Goal: Transaction & Acquisition: Download file/media

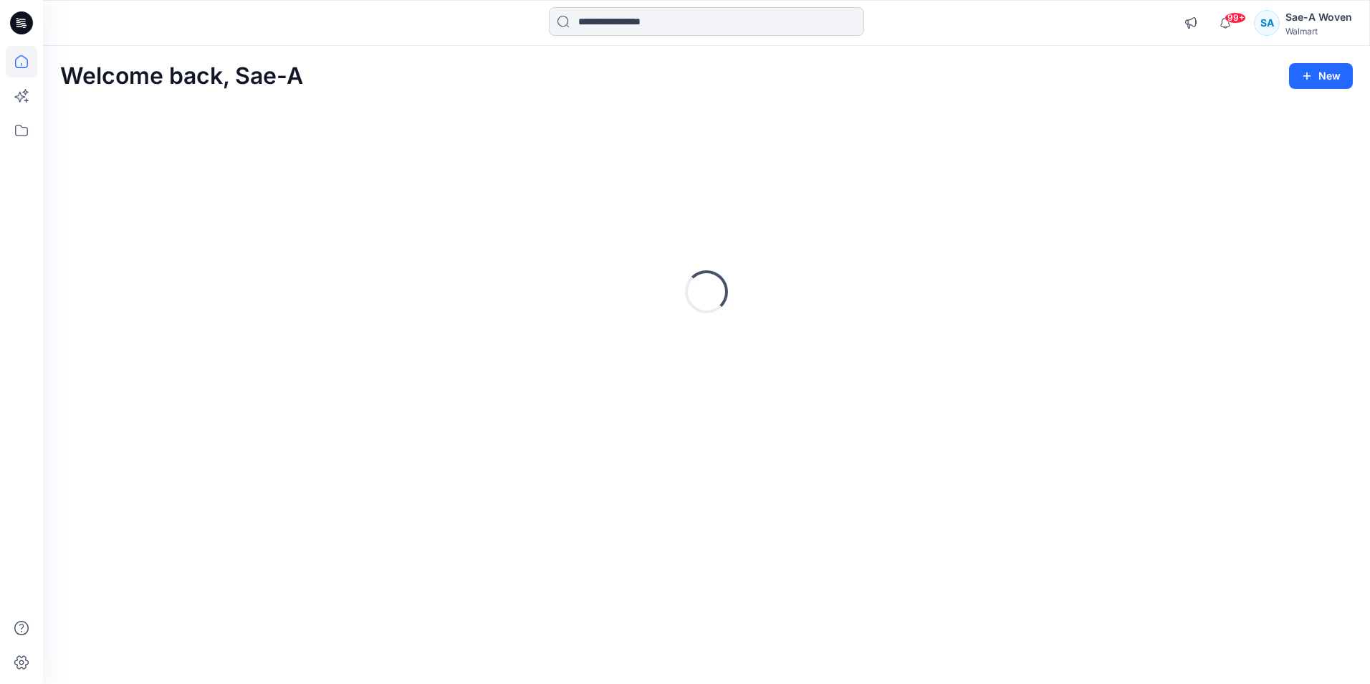
click at [697, 27] on input at bounding box center [706, 21] width 315 height 29
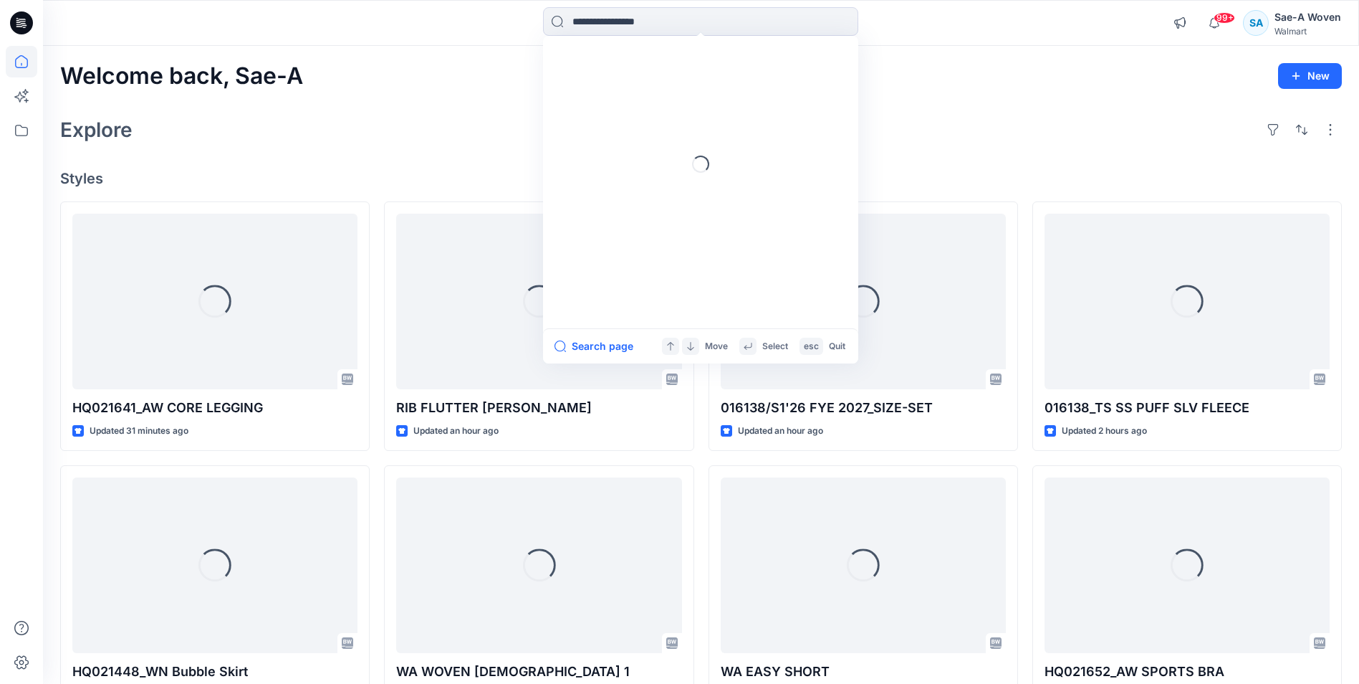
type input "*"
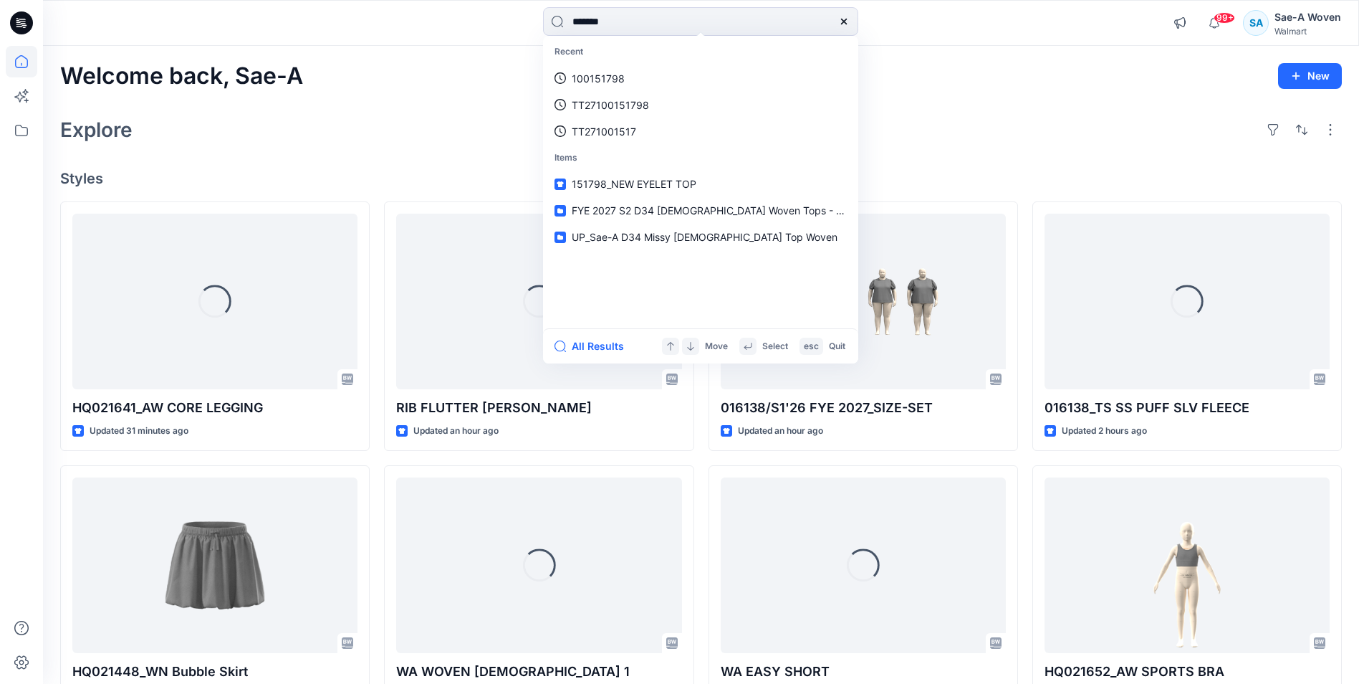
type input "********"
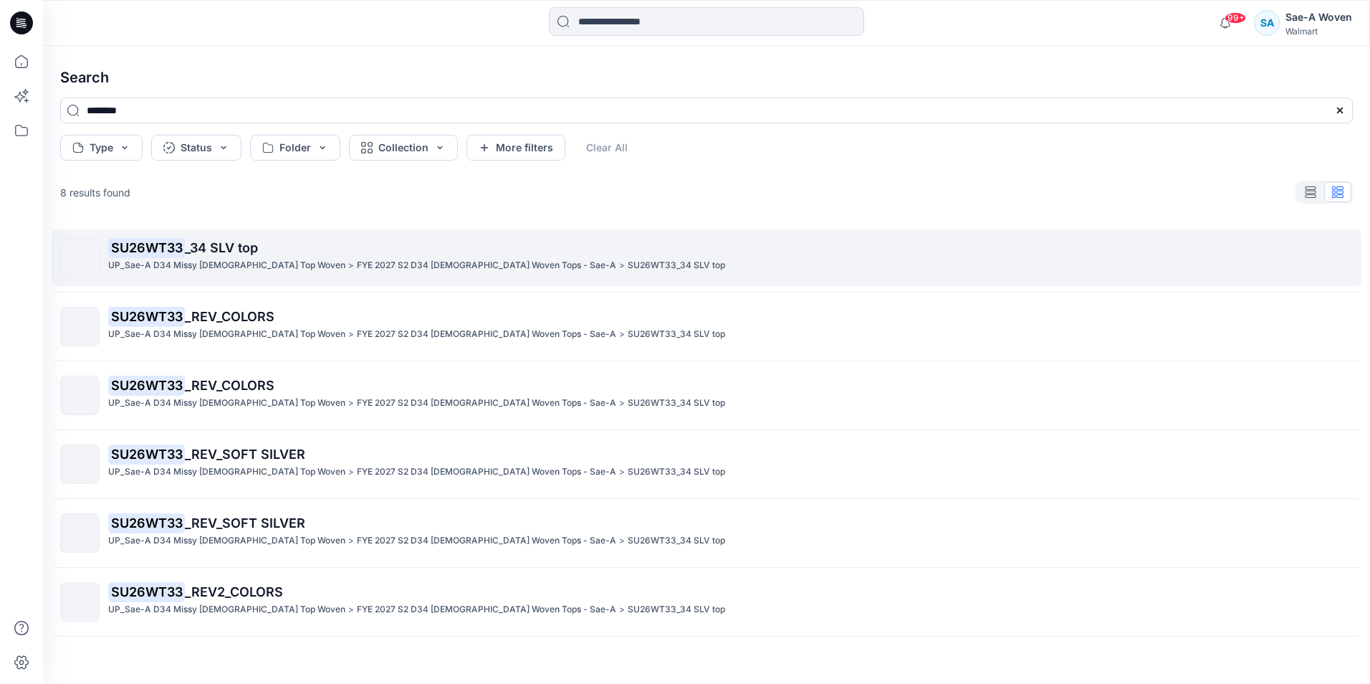
click at [186, 253] on span "_34 SLV top" at bounding box center [221, 247] width 73 height 15
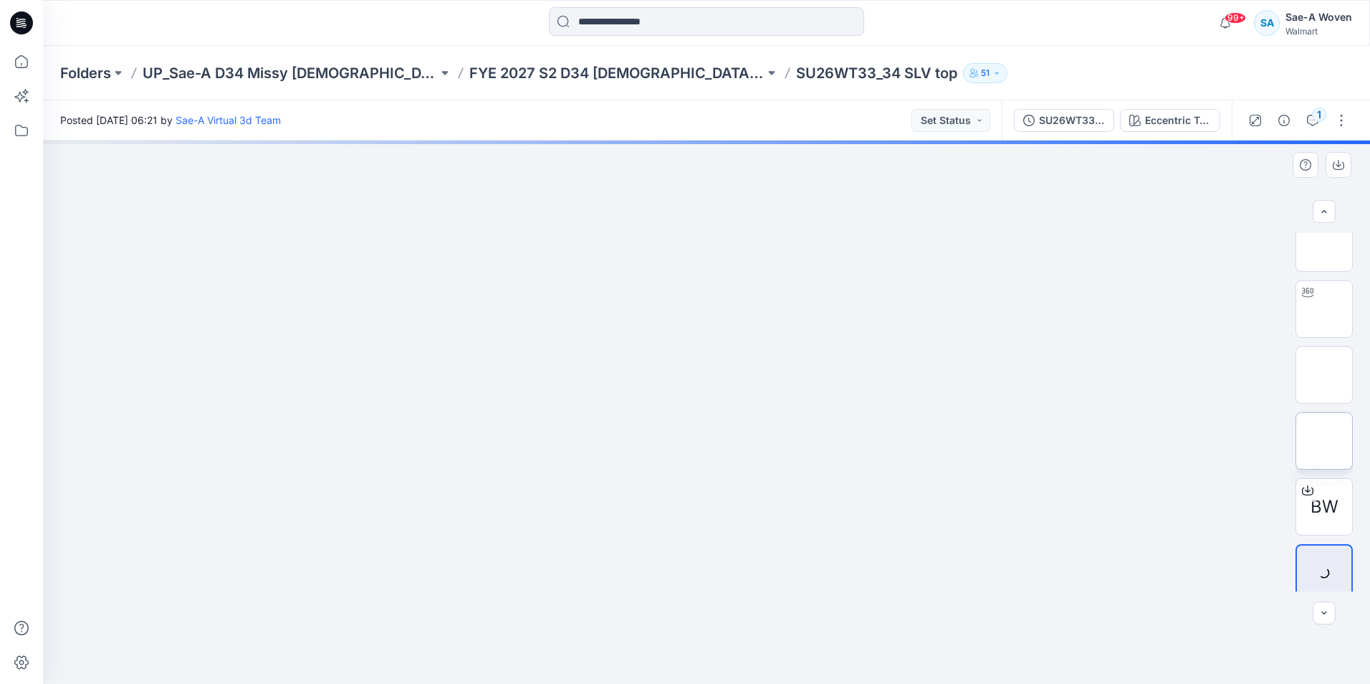
scroll to position [29, 0]
click at [1324, 299] on img at bounding box center [1324, 299] width 0 height 0
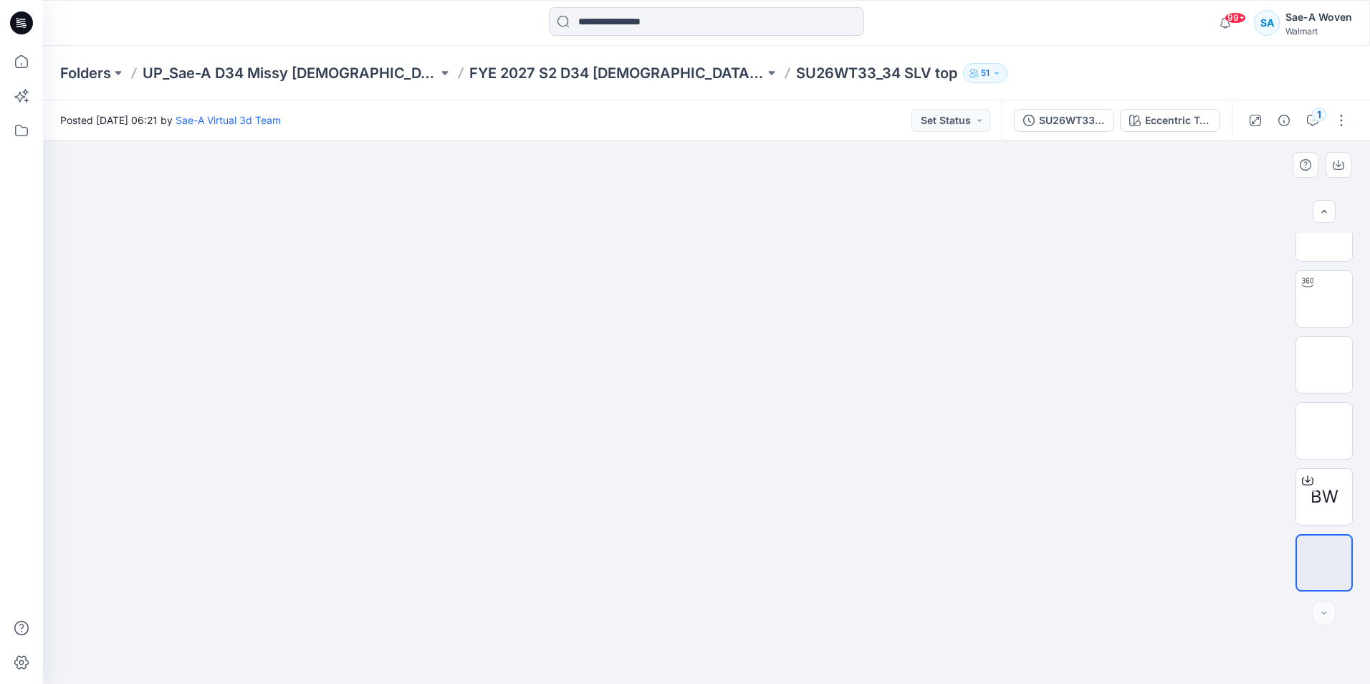
click at [1082, 455] on div at bounding box center [706, 411] width 1327 height 543
click at [1305, 120] on button "1" at bounding box center [1312, 120] width 23 height 23
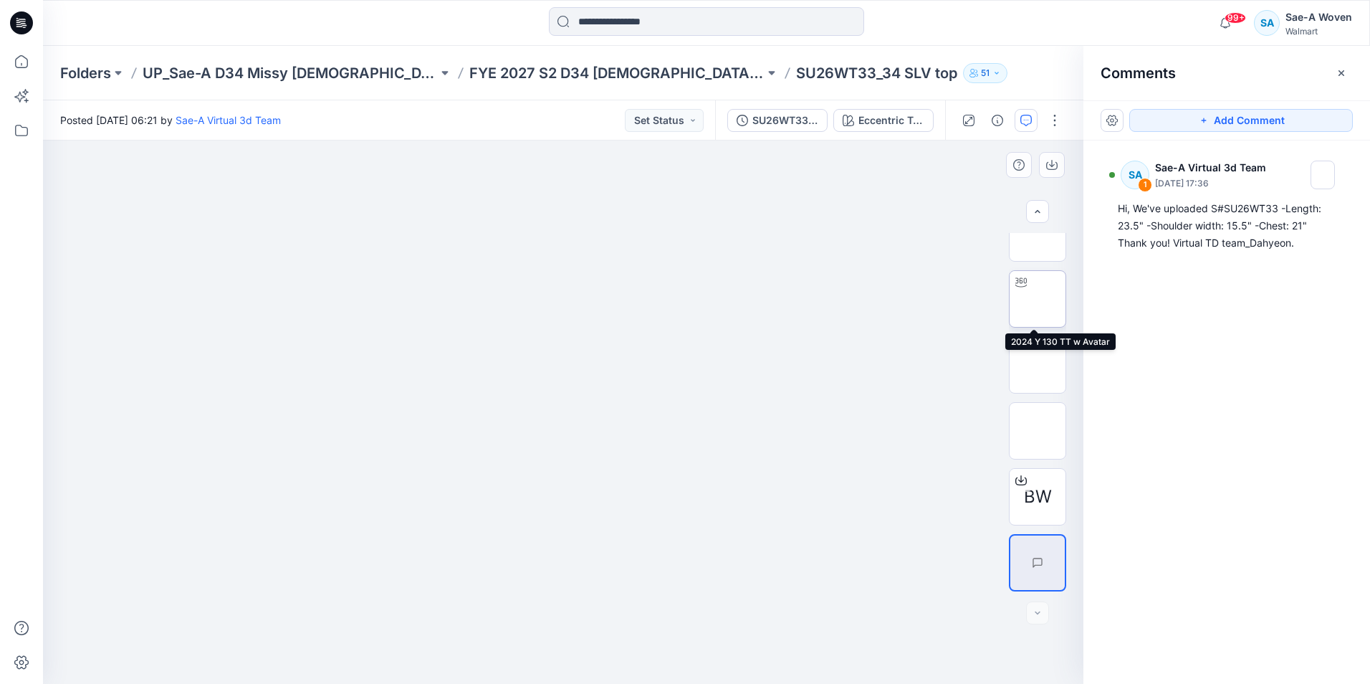
click at [1038, 299] on img at bounding box center [1038, 299] width 0 height 0
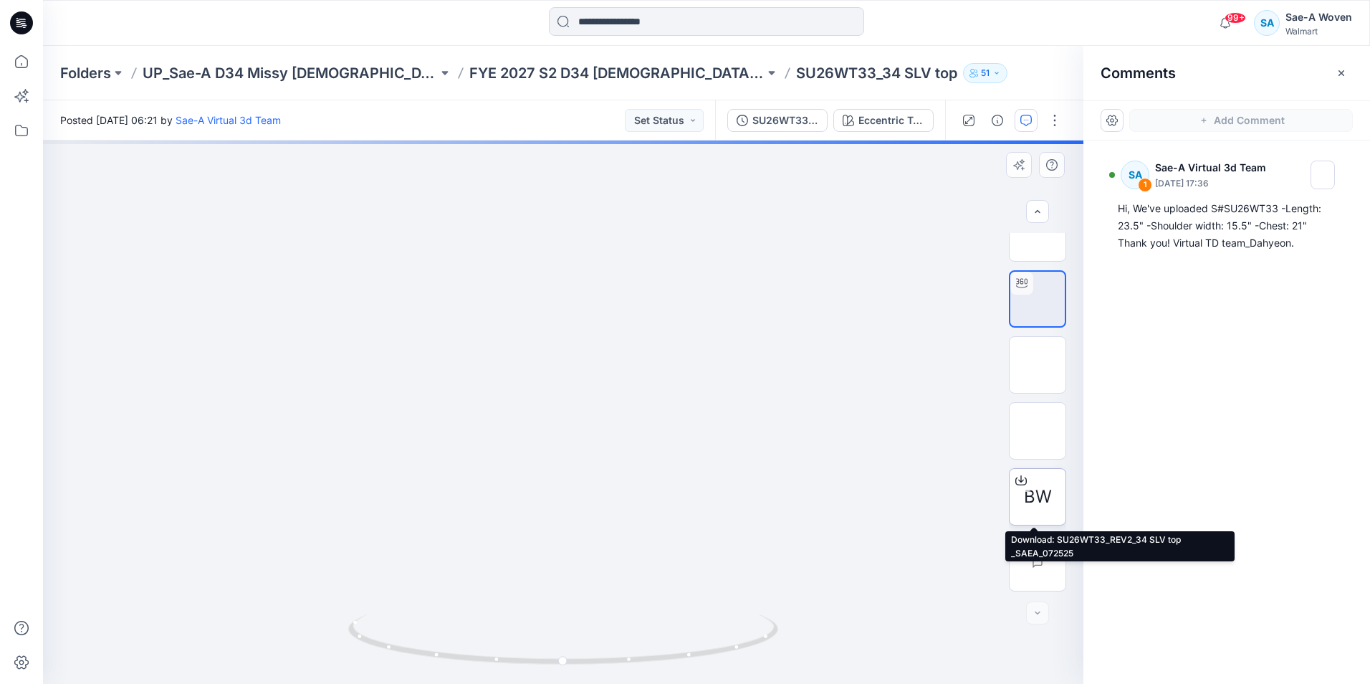
click at [1033, 490] on span "BW" at bounding box center [1038, 497] width 28 height 26
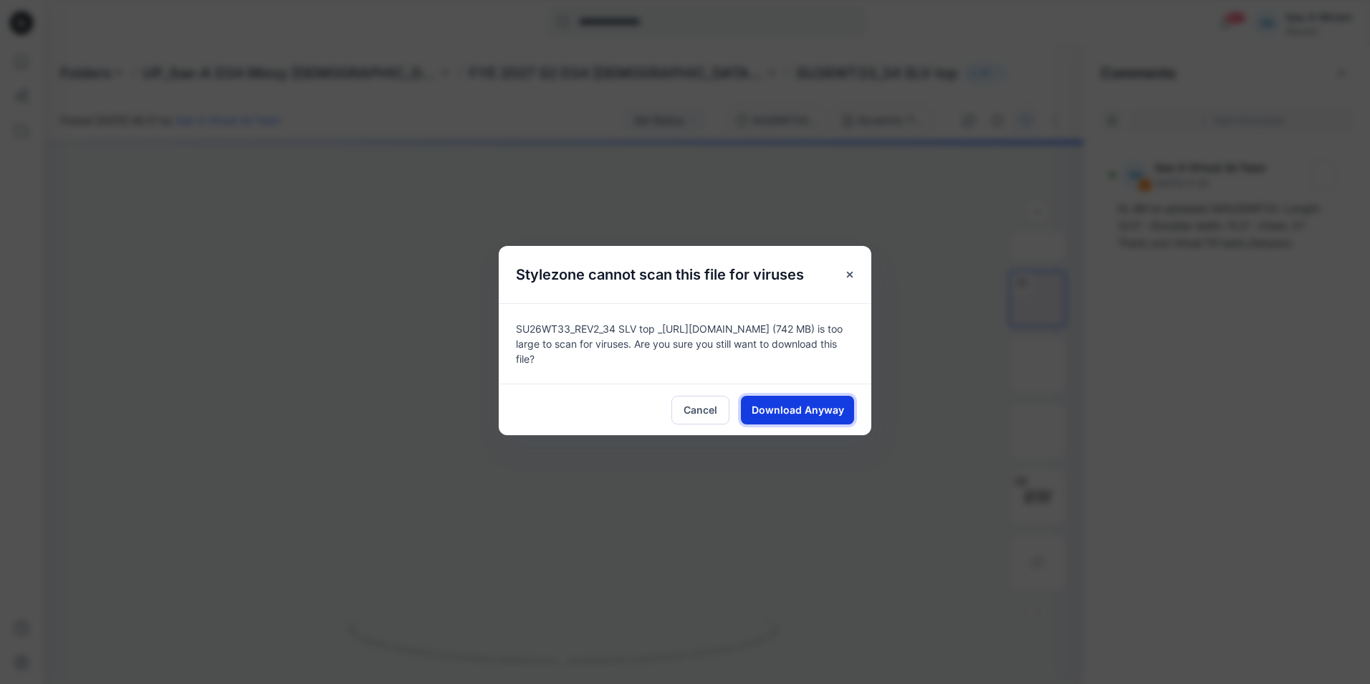
click at [770, 406] on span "Download Anyway" at bounding box center [798, 409] width 92 height 15
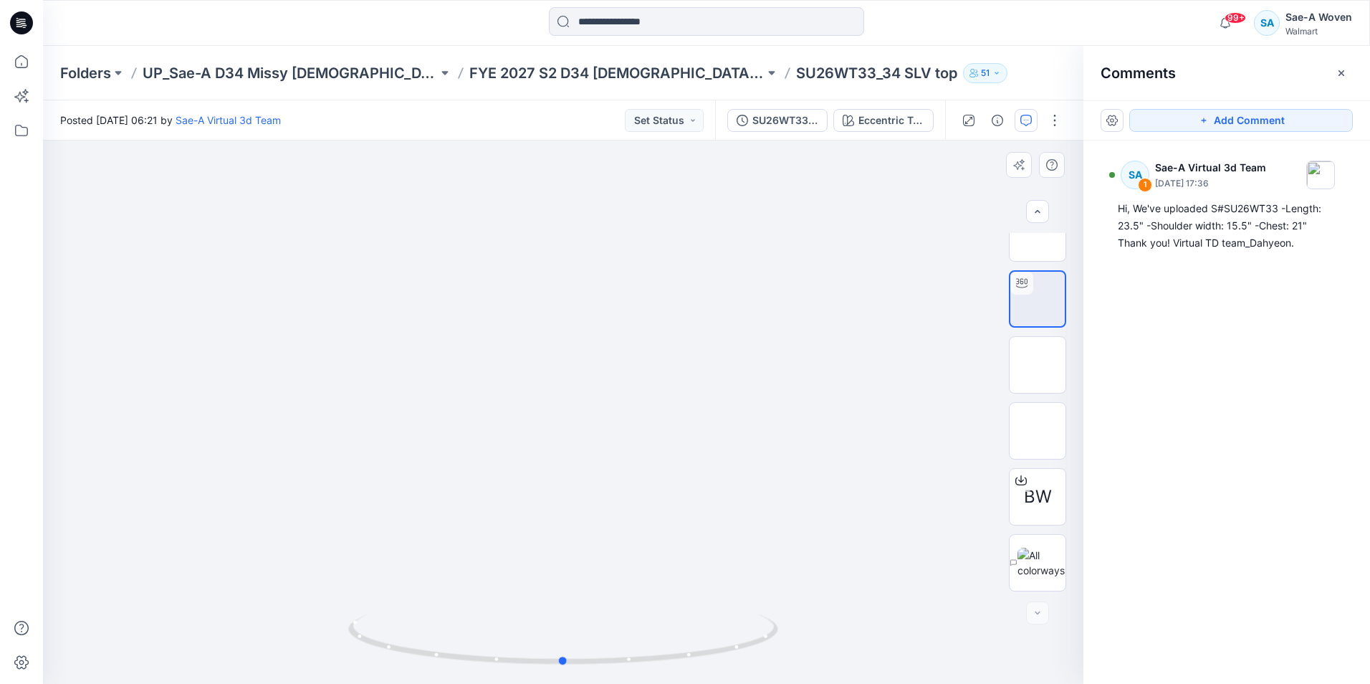
click at [858, 366] on div at bounding box center [563, 411] width 1041 height 543
click at [1278, 492] on div "SA 1 Sae-A Virtual 3d Team July 28, 2025 17:36 Hi, We've uploaded S#SU26WT33 -L…" at bounding box center [1227, 385] width 287 height 490
